Goal: Information Seeking & Learning: Learn about a topic

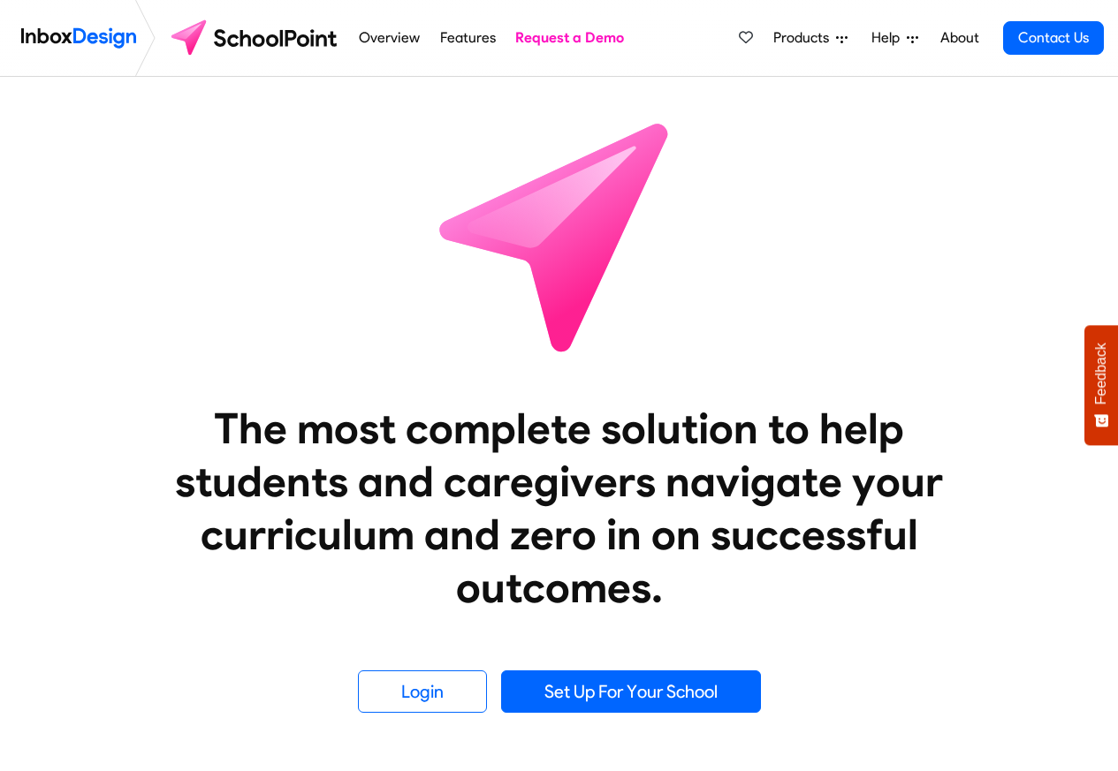
click at [846, 36] on icon at bounding box center [841, 39] width 11 height 7
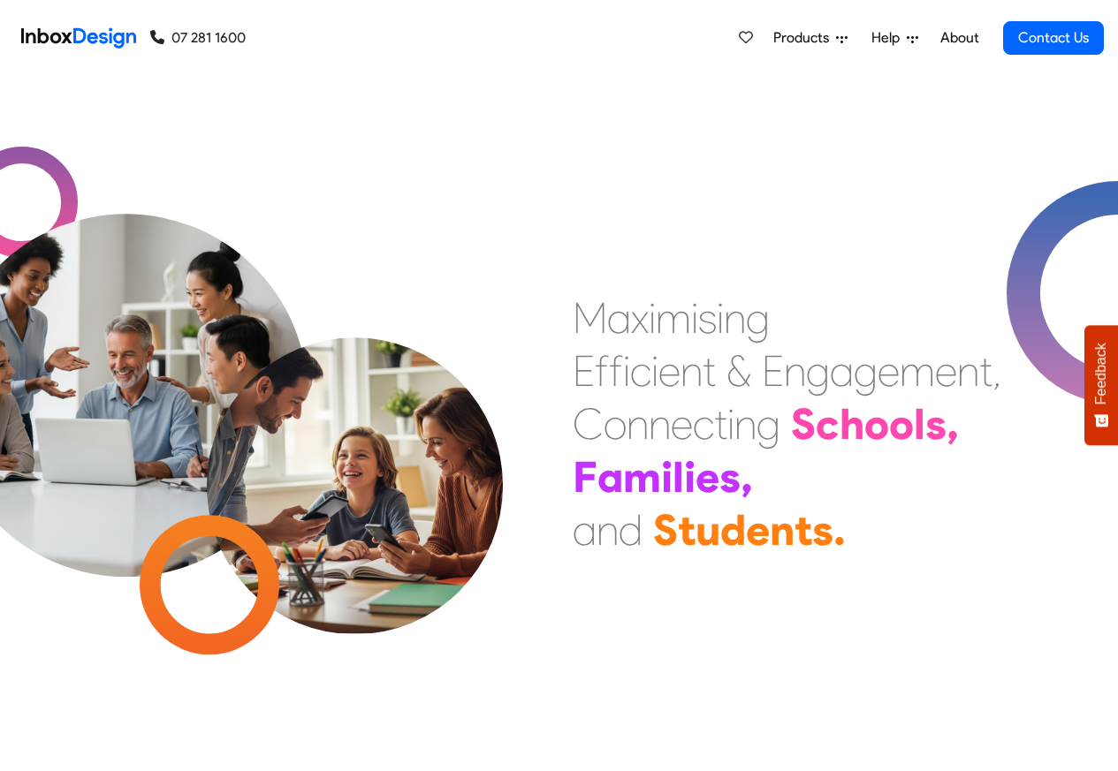
click at [818, 38] on span "Products" at bounding box center [804, 37] width 63 height 21
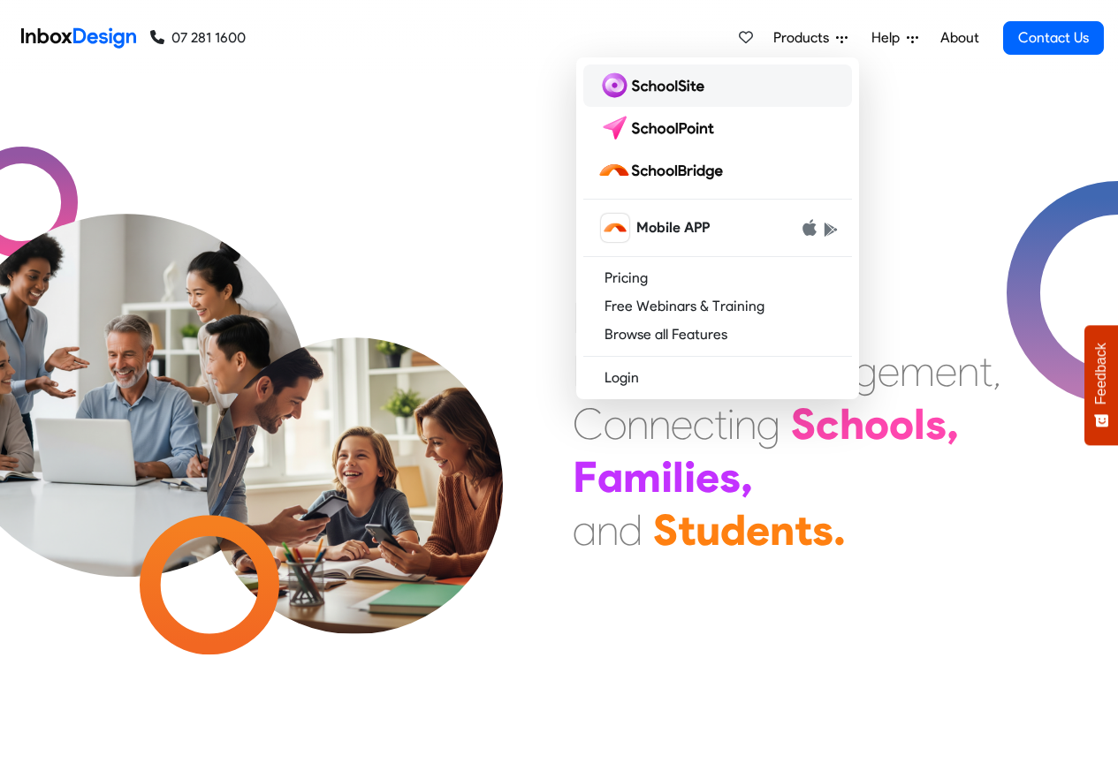
click at [628, 87] on img at bounding box center [654, 86] width 114 height 28
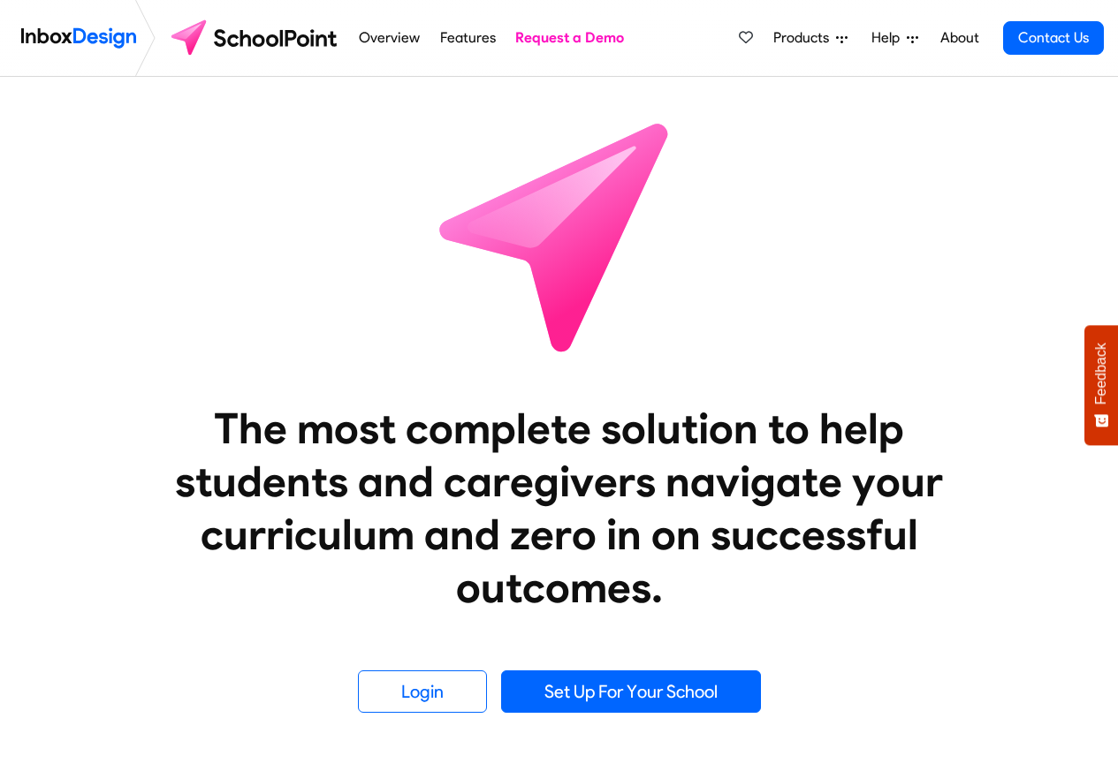
click at [385, 39] on link "Overview" at bounding box center [389, 37] width 71 height 35
click at [368, 39] on link "Overview" at bounding box center [389, 37] width 71 height 35
click at [464, 39] on link "Features" at bounding box center [467, 37] width 65 height 35
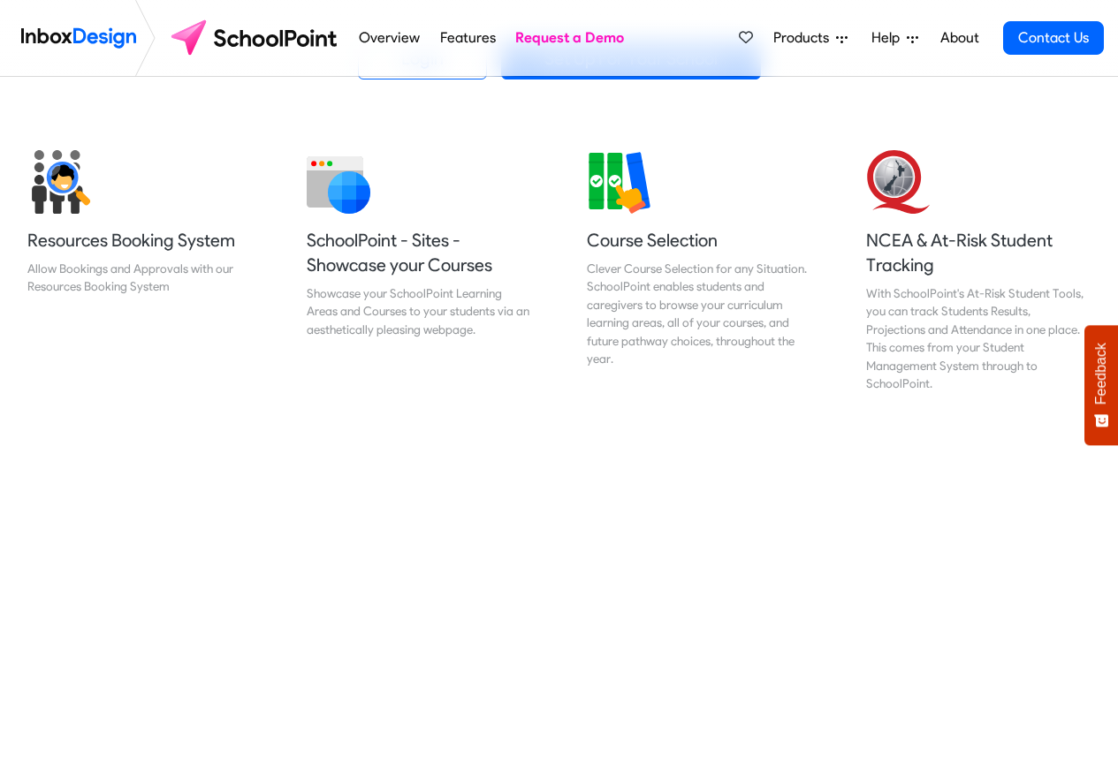
scroll to position [636, 0]
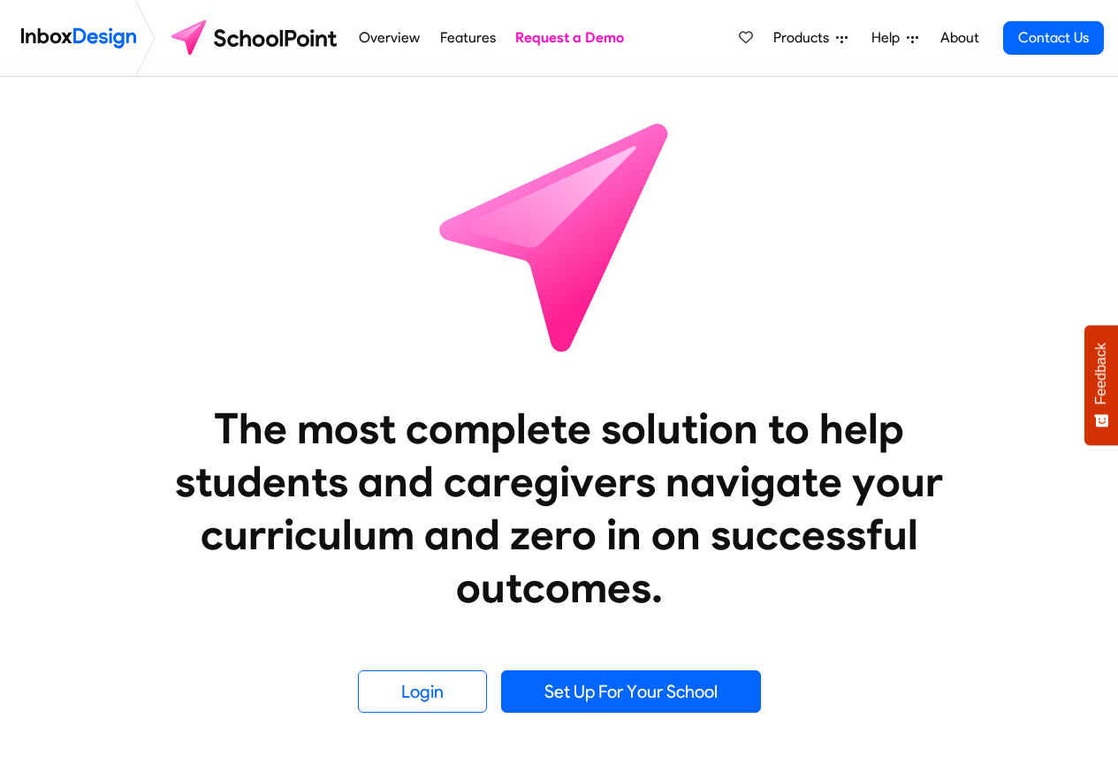
click at [833, 39] on span "Products" at bounding box center [804, 37] width 63 height 21
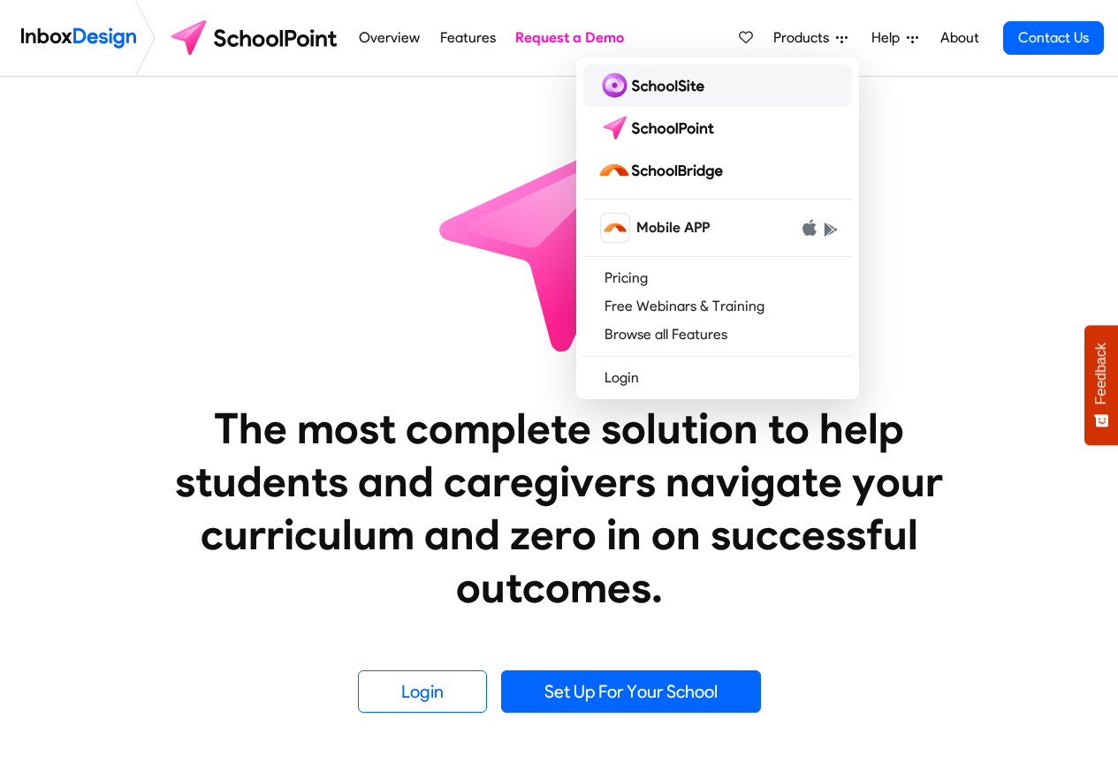
click at [641, 87] on img at bounding box center [654, 86] width 114 height 28
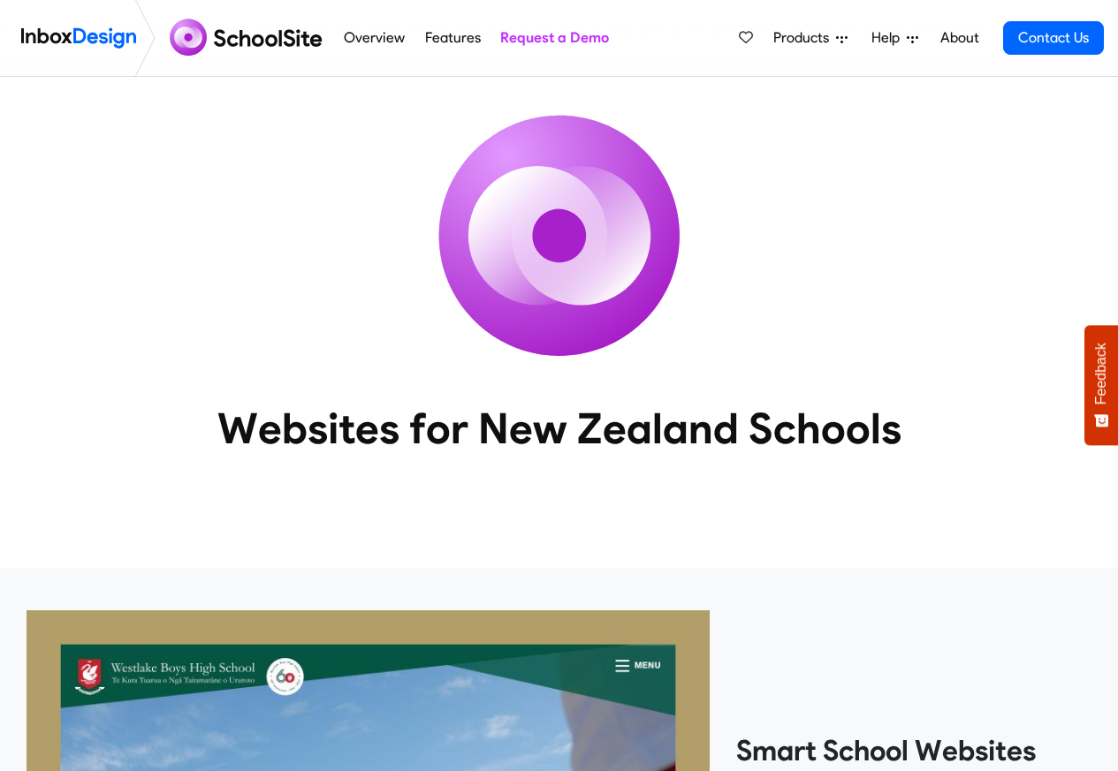
click at [810, 39] on span "Products" at bounding box center [804, 37] width 63 height 21
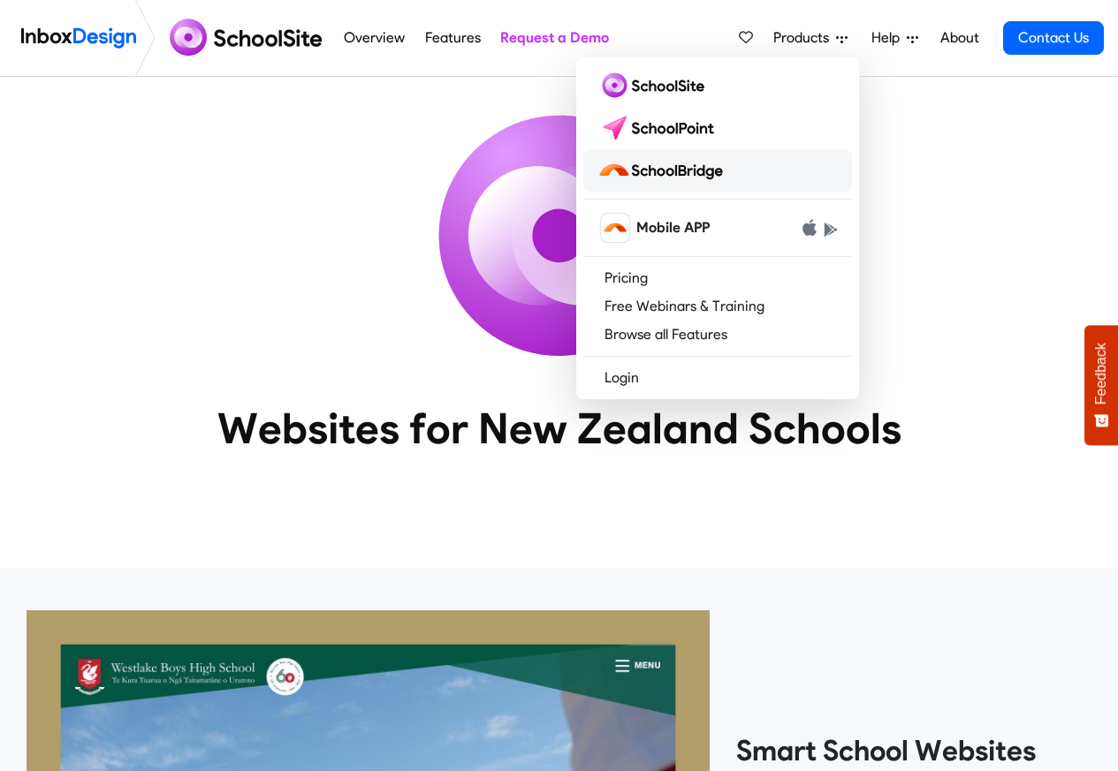
click at [656, 171] on img at bounding box center [663, 170] width 133 height 28
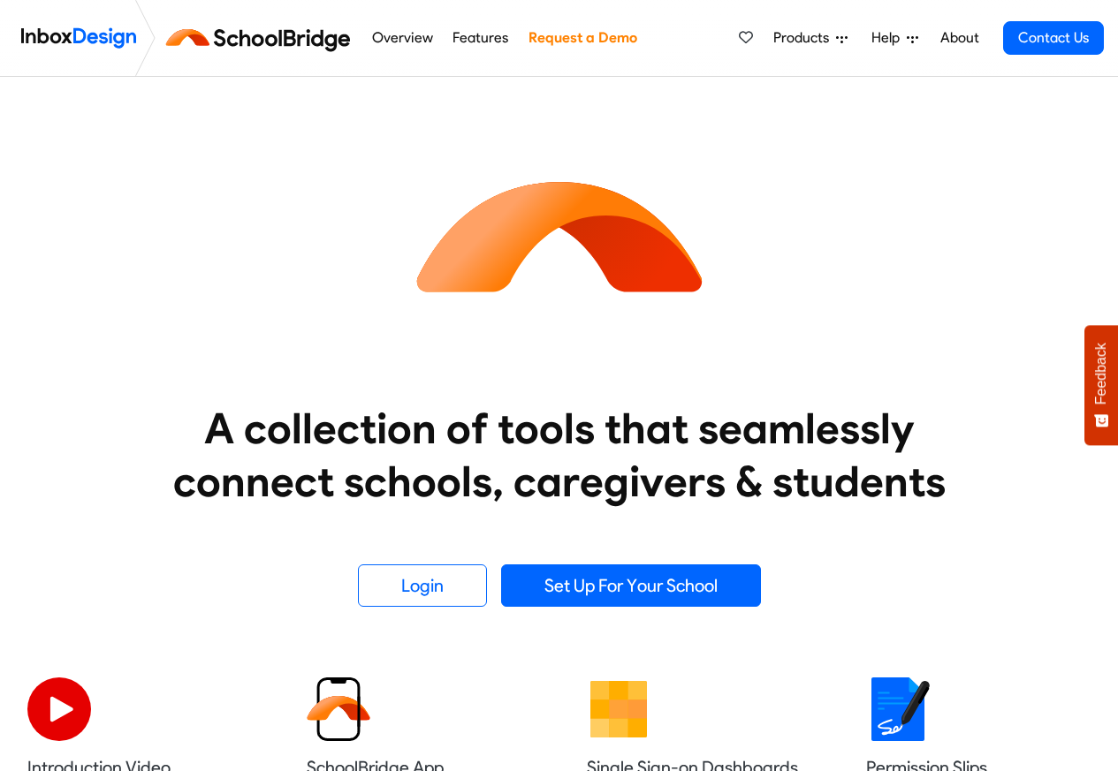
click at [816, 38] on span "Products" at bounding box center [804, 37] width 63 height 21
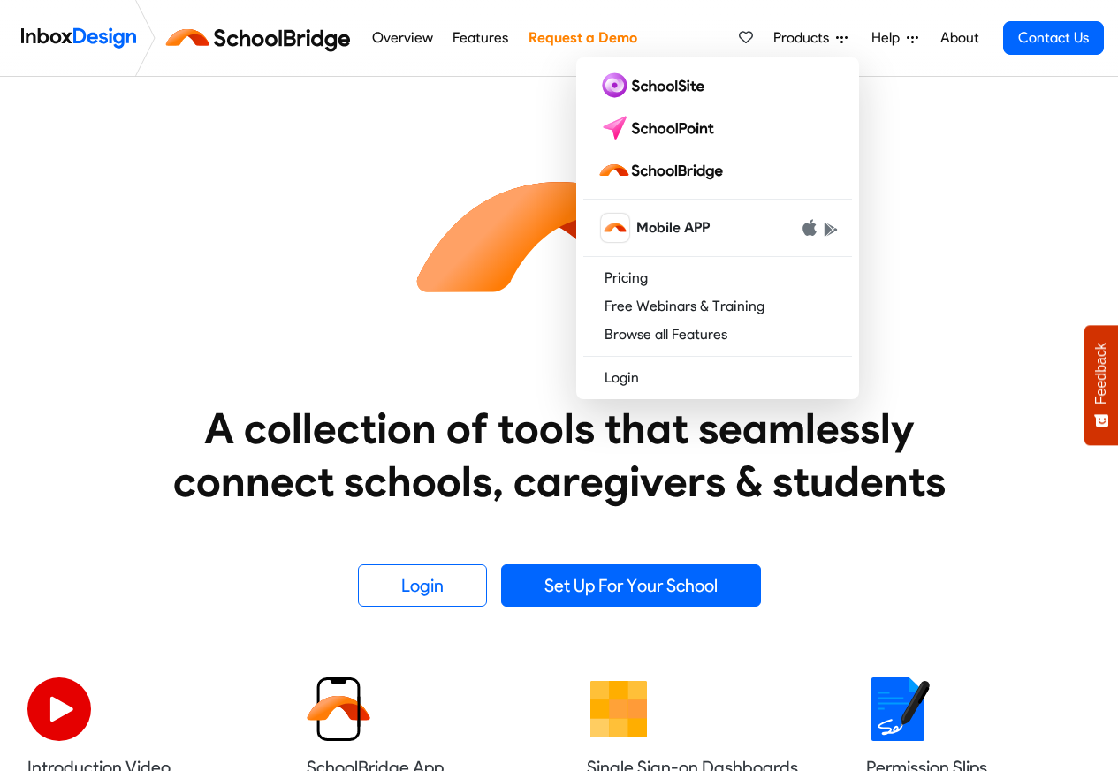
click at [393, 38] on link "Overview" at bounding box center [402, 37] width 71 height 35
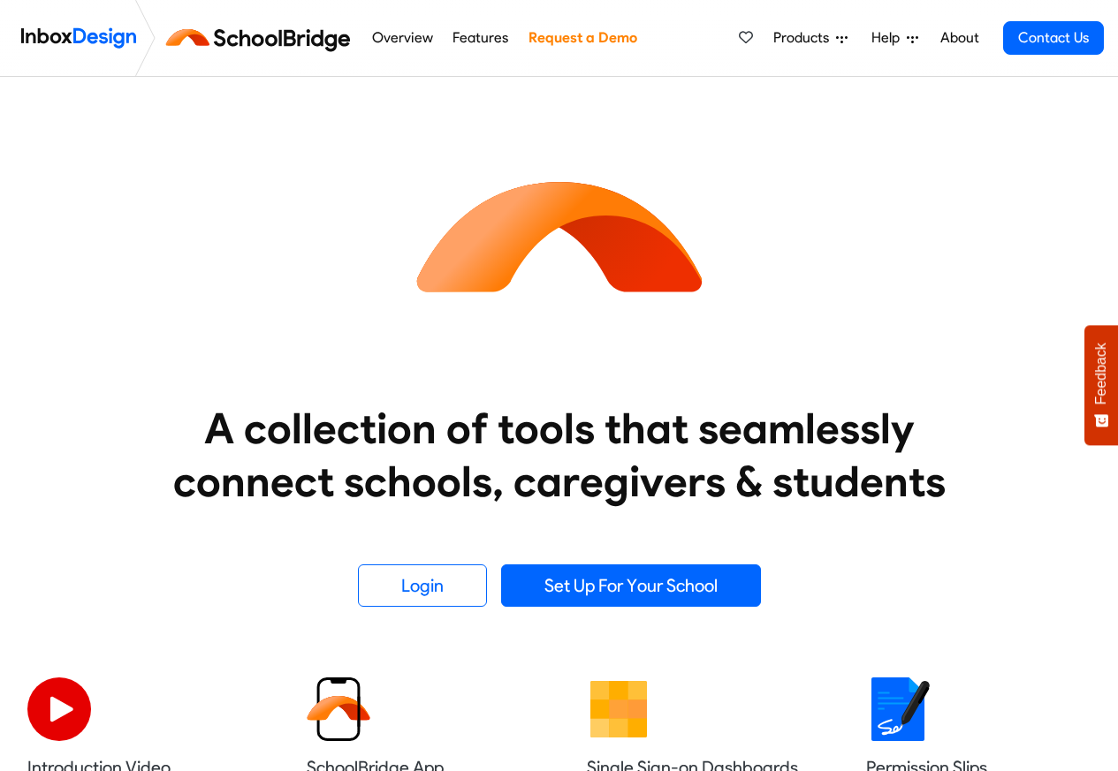
click at [470, 36] on link "Features" at bounding box center [480, 37] width 65 height 35
click at [816, 39] on span "Products" at bounding box center [804, 37] width 63 height 21
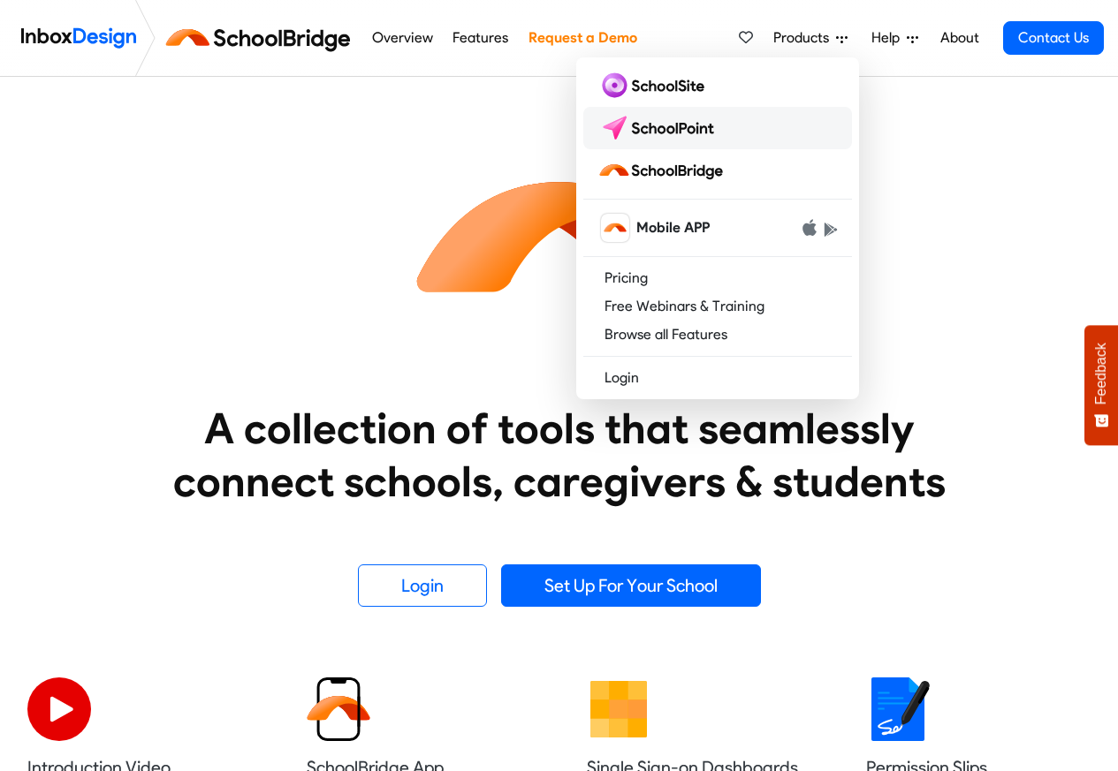
click at [656, 128] on img at bounding box center [659, 128] width 125 height 28
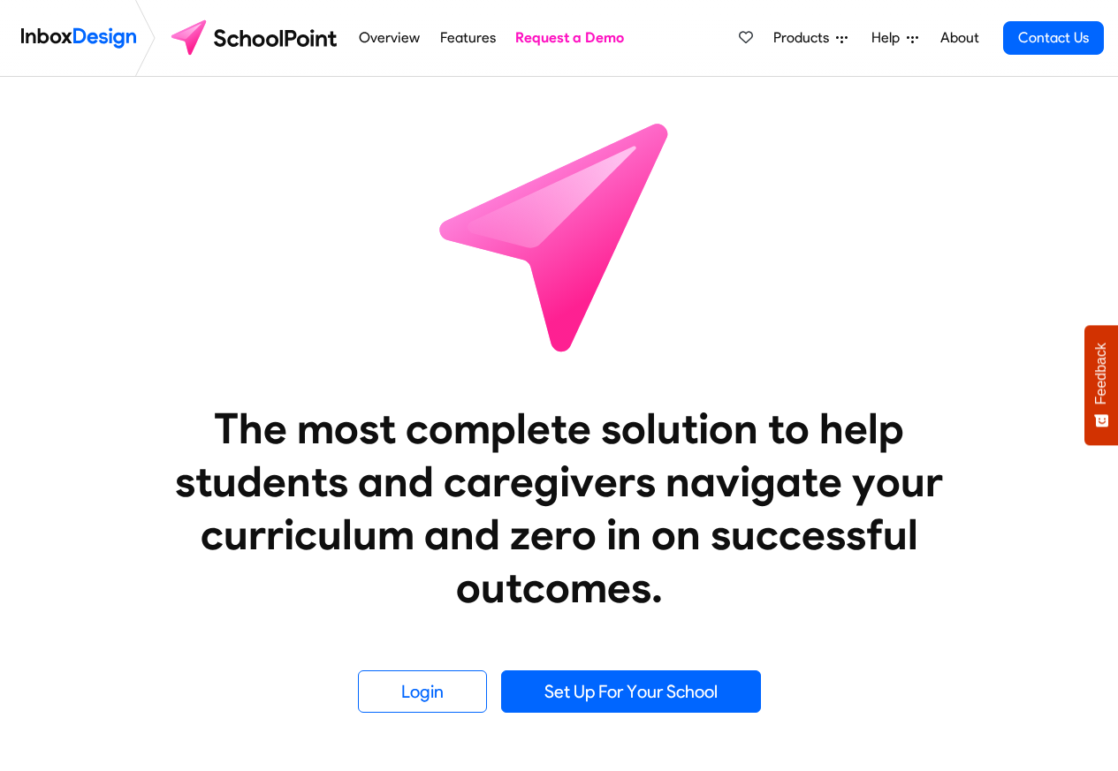
click at [385, 38] on link "Overview" at bounding box center [389, 37] width 71 height 35
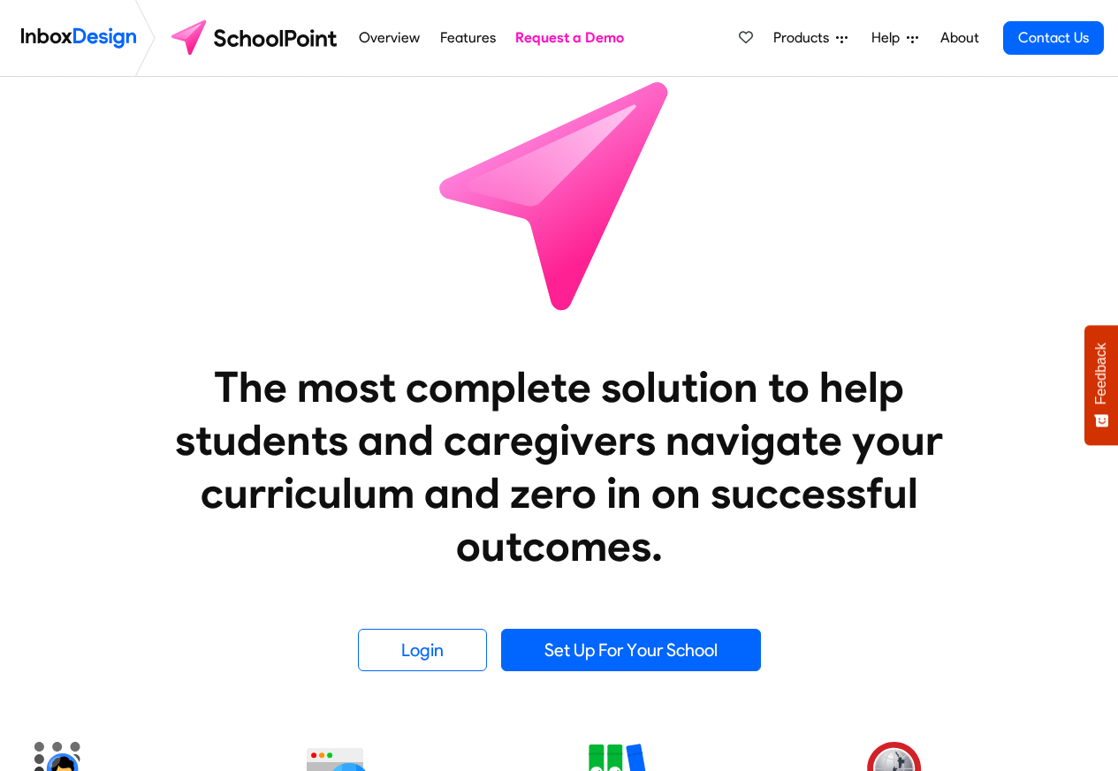
scroll to position [488, 0]
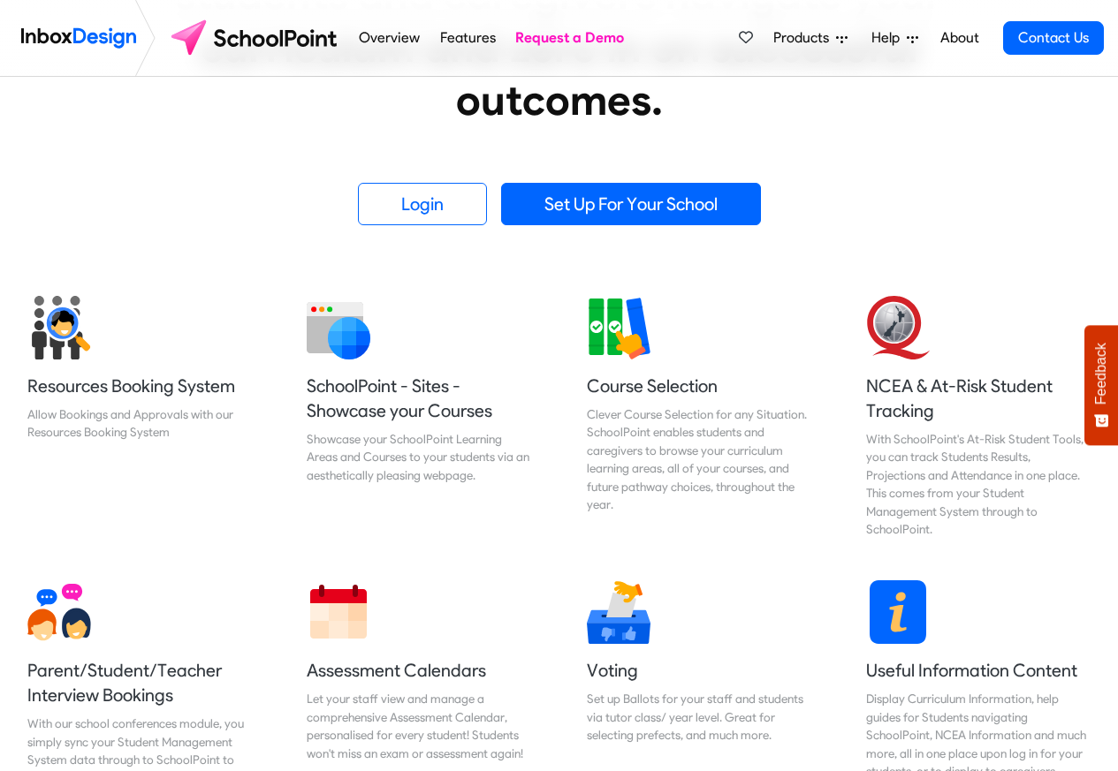
click at [78, 39] on img at bounding box center [78, 37] width 115 height 35
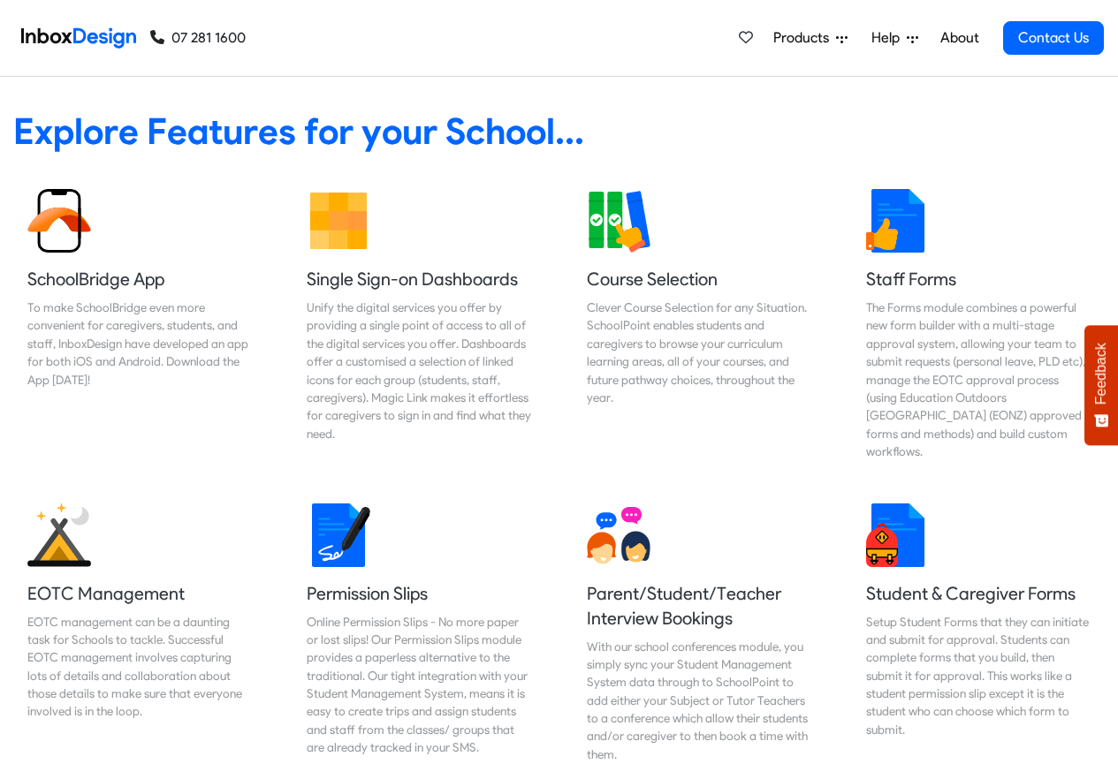
scroll to position [742, 0]
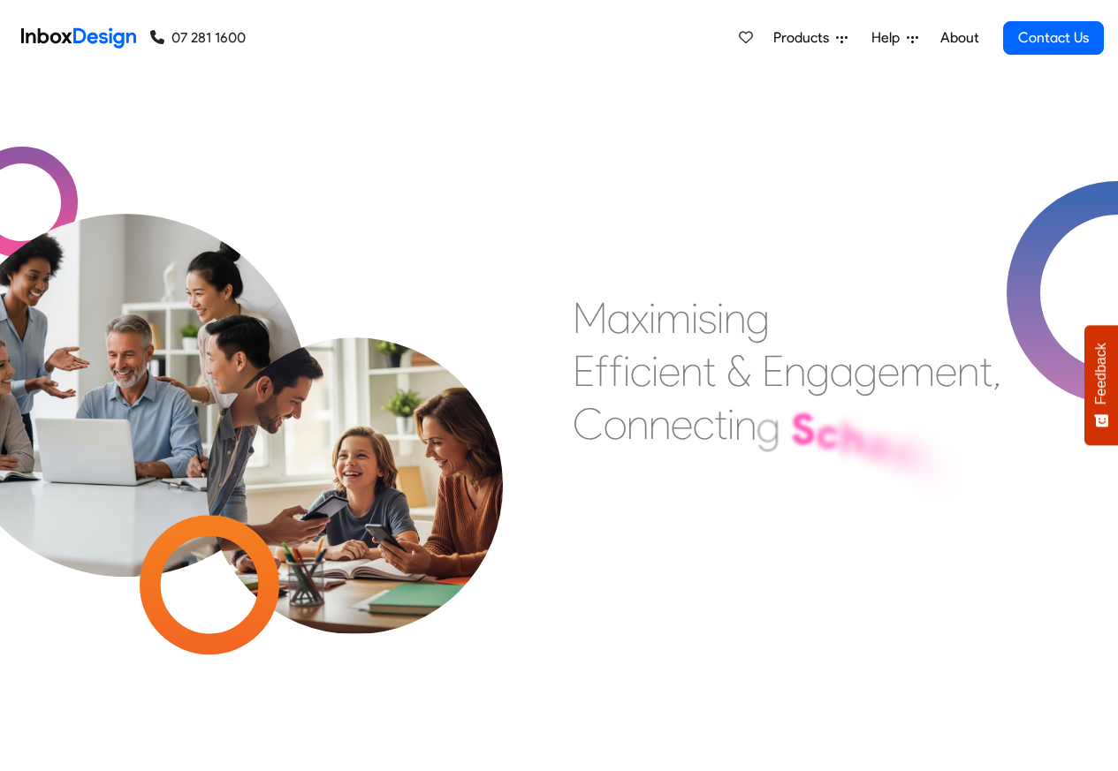
click at [895, 38] on span "Help" at bounding box center [888, 37] width 35 height 21
